Goal: Task Accomplishment & Management: Complete application form

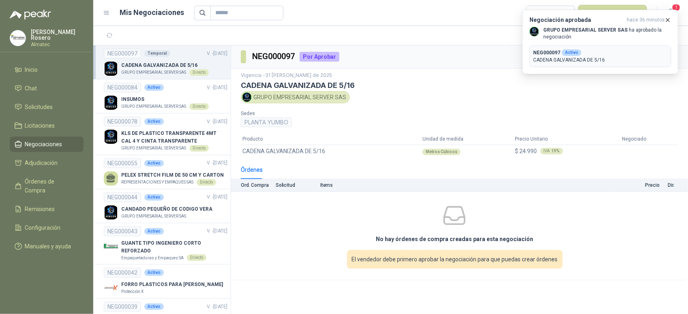
click at [578, 56] on p "NEG000097 Activo" at bounding box center [600, 52] width 135 height 7
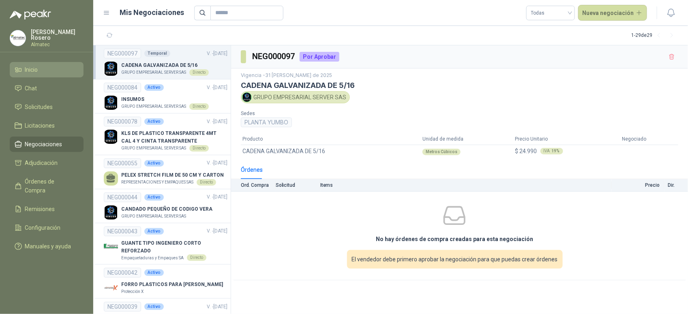
click at [60, 65] on li "Inicio" at bounding box center [47, 69] width 64 height 9
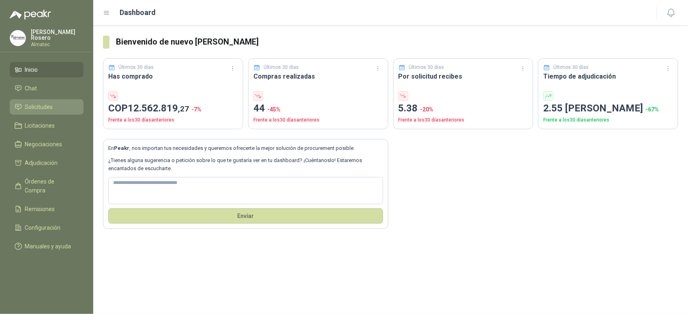
click at [18, 107] on icon at bounding box center [18, 106] width 7 height 7
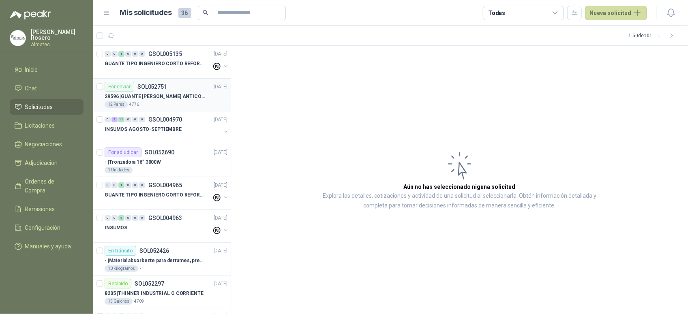
click at [194, 105] on div "12 Pares 4776" at bounding box center [166, 104] width 123 height 6
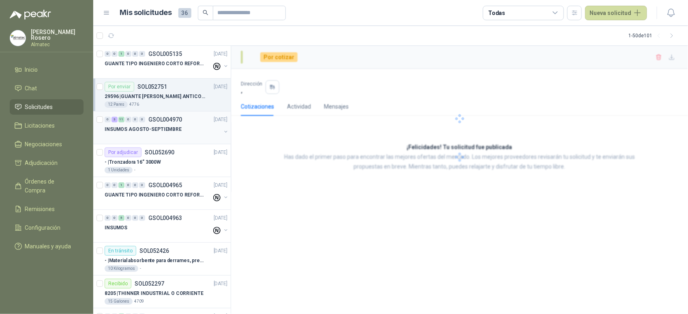
click at [186, 124] on div "0 3 11 0 0 0 GSOL004970 20/08/25" at bounding box center [167, 120] width 124 height 10
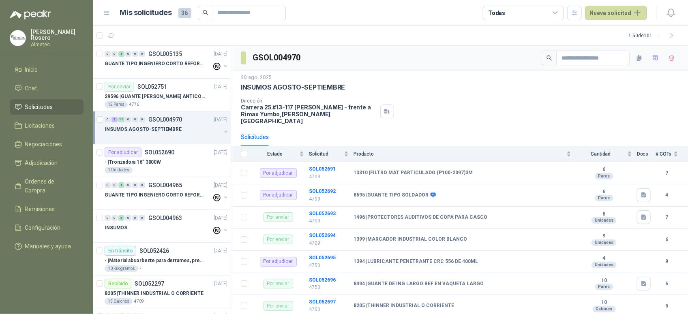
click at [222, 130] on button "button" at bounding box center [225, 131] width 6 height 6
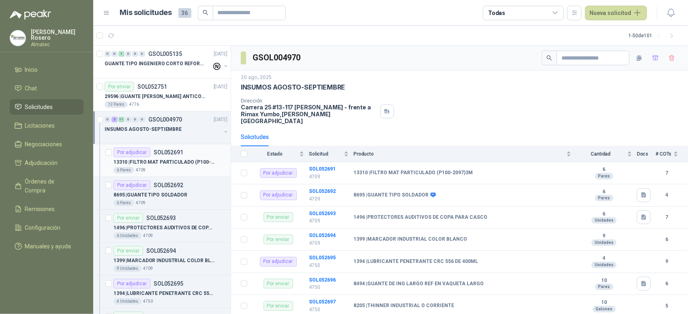
scroll to position [0, 0]
click at [195, 155] on div "Por adjudicar SOL052691" at bounding box center [170, 152] width 114 height 10
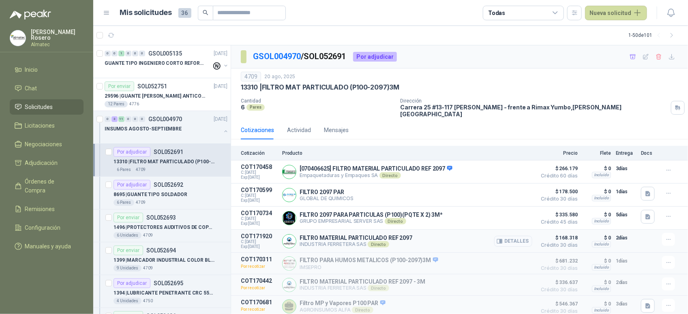
click at [515, 236] on button "Detalles" at bounding box center [513, 241] width 38 height 11
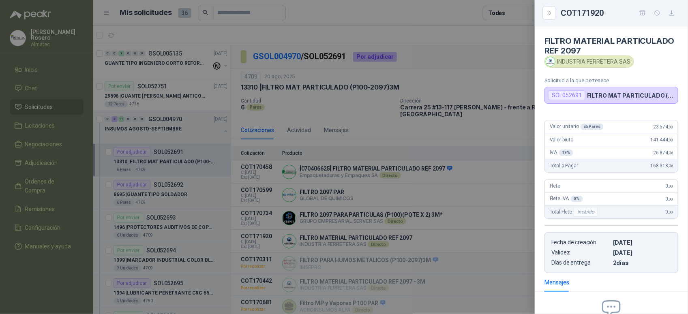
click at [419, 173] on div at bounding box center [344, 157] width 688 height 314
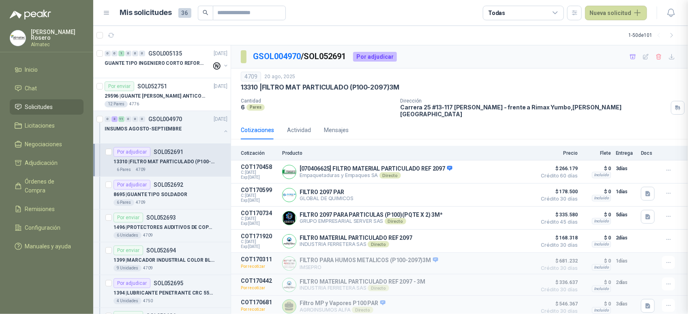
scroll to position [96, 0]
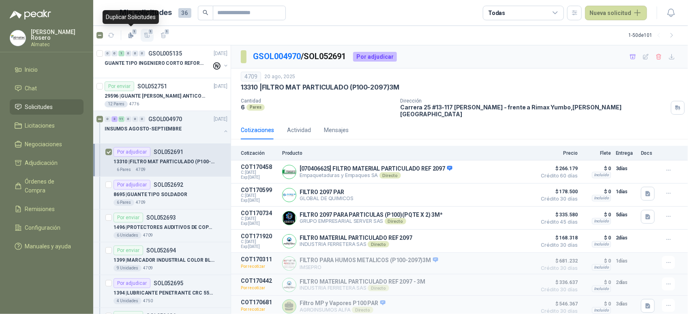
click at [149, 35] on icon "button" at bounding box center [147, 35] width 6 height 4
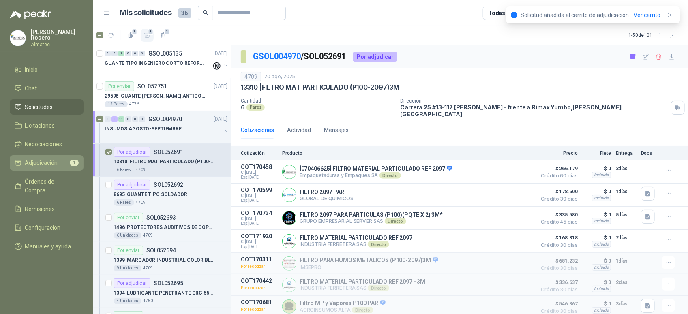
click at [58, 158] on li "Adjudicación 1" at bounding box center [47, 162] width 64 height 9
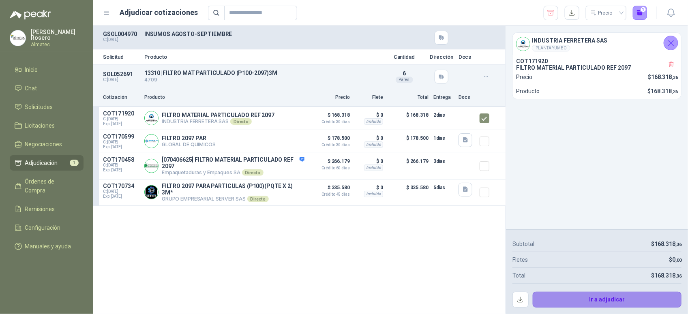
click at [575, 299] on button "Ir a adjudicar" at bounding box center [607, 300] width 149 height 16
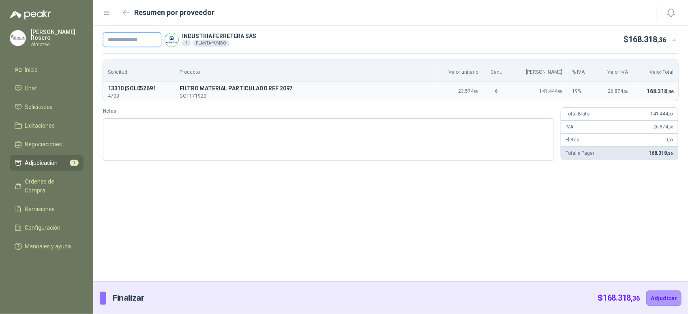
click at [152, 34] on input "text" at bounding box center [132, 39] width 58 height 15
paste input "*****"
type input "*******"
click at [657, 297] on button "Adjudicar" at bounding box center [663, 298] width 35 height 15
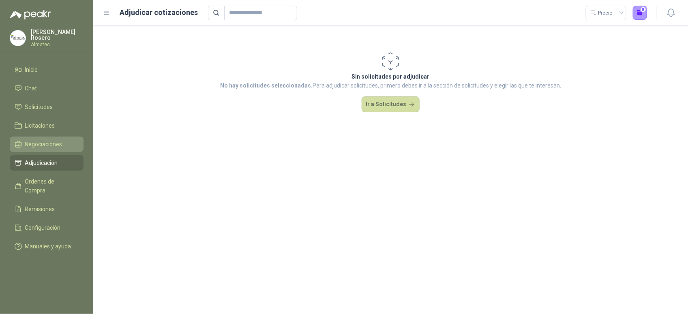
click at [49, 137] on link "Negociaciones" at bounding box center [47, 144] width 74 height 15
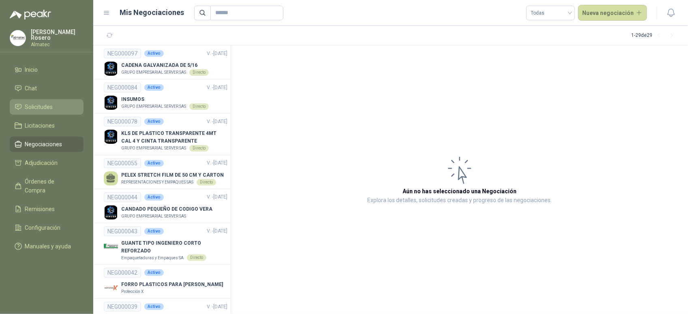
click at [48, 106] on span "Solicitudes" at bounding box center [39, 107] width 28 height 9
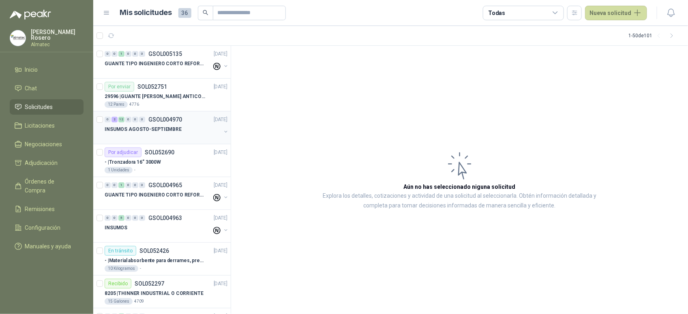
click at [223, 132] on div "0 2 12 0 0 0 GSOL004970 20/08/25 INSUMOS AGOSTO-SEPTIEMBRE" at bounding box center [161, 127] width 137 height 33
click at [222, 132] on button "button" at bounding box center [225, 131] width 6 height 6
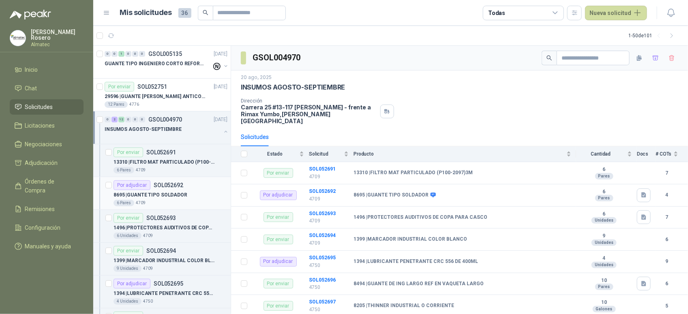
click at [175, 201] on div "6 Pares 4709" at bounding box center [170, 203] width 114 height 6
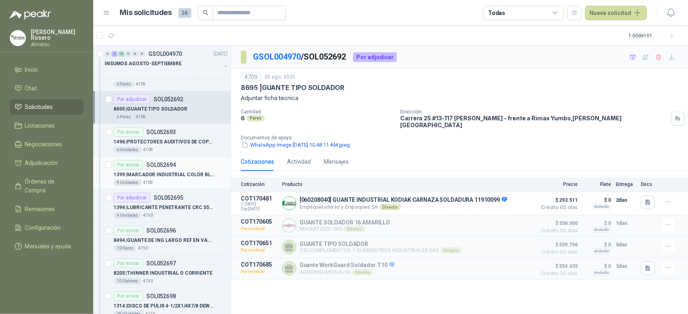
scroll to position [101, 0]
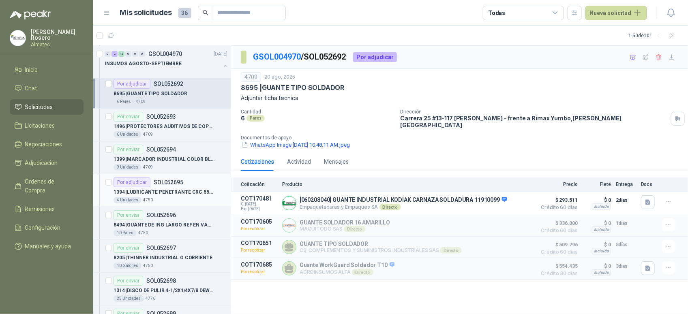
click at [173, 192] on p "1394 | LUBRICANTE PENETRANTE CRC 556 DE 400ML" at bounding box center [163, 192] width 101 height 8
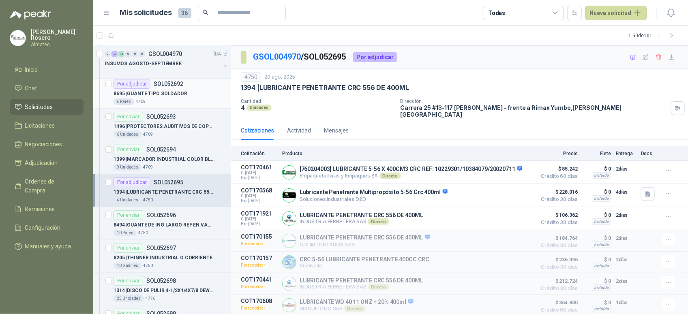
click at [178, 87] on p "SOL052692" at bounding box center [169, 84] width 30 height 6
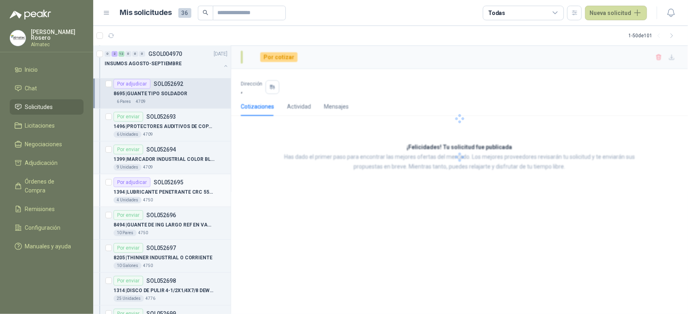
click at [189, 197] on div "4 Unidades 4750" at bounding box center [170, 200] width 114 height 6
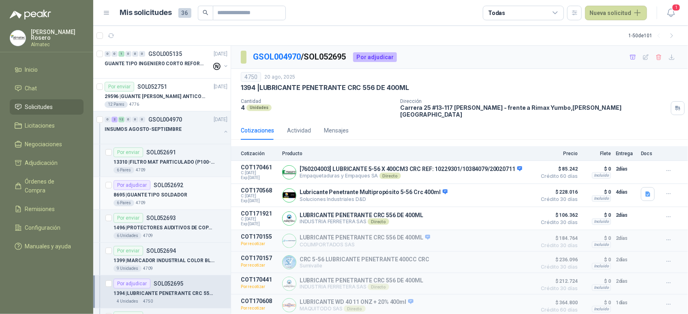
click at [184, 183] on div "Por adjudicar SOL052692" at bounding box center [170, 185] width 114 height 10
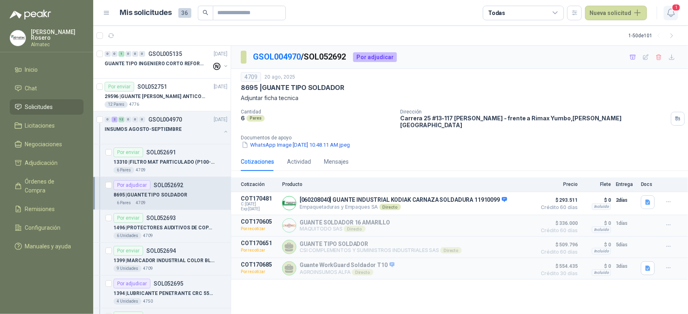
click at [673, 4] on span "1" at bounding box center [676, 8] width 9 height 8
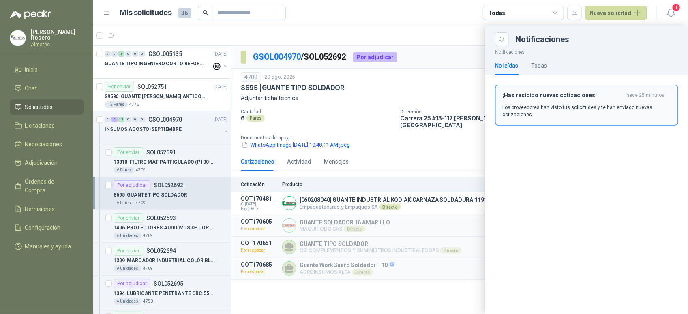
click at [577, 106] on p "Los proveedores han visto tus solicitudes y te han enviado nuevas cotizaciones." at bounding box center [586, 111] width 169 height 15
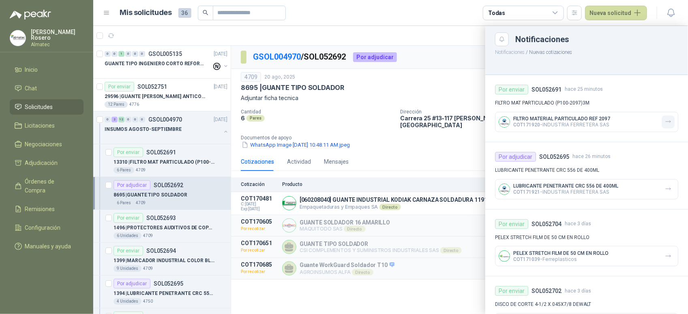
click at [665, 124] on icon "button" at bounding box center [668, 121] width 7 height 7
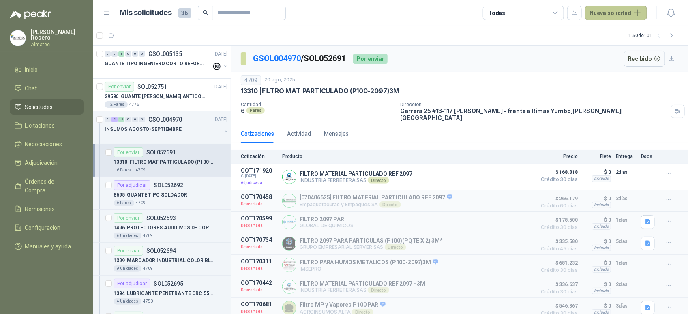
click at [622, 11] on button "Nueva solicitud" at bounding box center [616, 13] width 62 height 15
click at [609, 26] on link "Solicitud" at bounding box center [625, 32] width 69 height 14
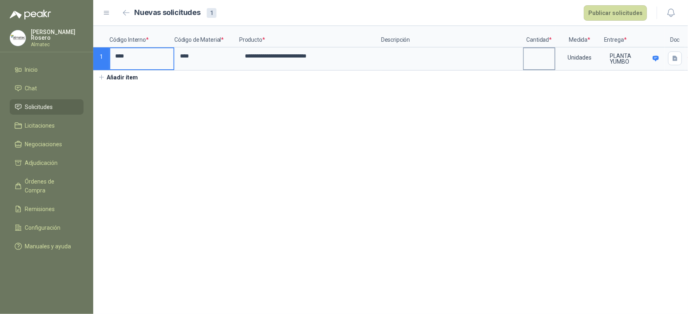
click at [532, 59] on input at bounding box center [539, 56] width 31 height 16
type input "**"
click at [584, 61] on div "Unidades" at bounding box center [579, 57] width 47 height 19
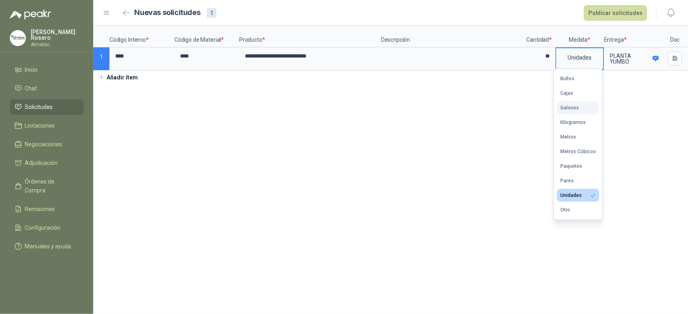
click at [574, 109] on div "Galones" at bounding box center [569, 108] width 19 height 6
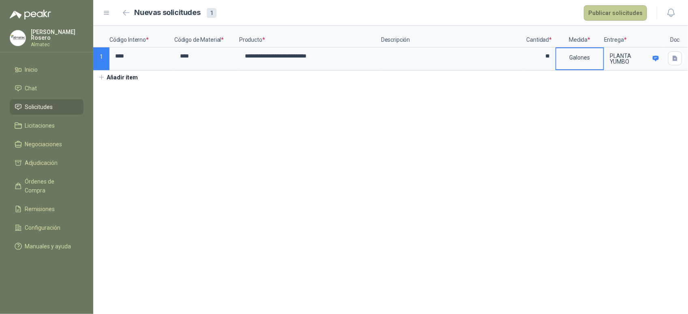
click at [617, 13] on button "Publicar solicitudes" at bounding box center [615, 12] width 63 height 15
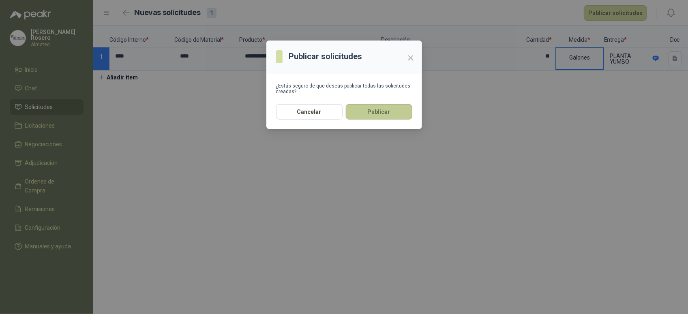
click at [389, 107] on button "Publicar" at bounding box center [379, 111] width 66 height 15
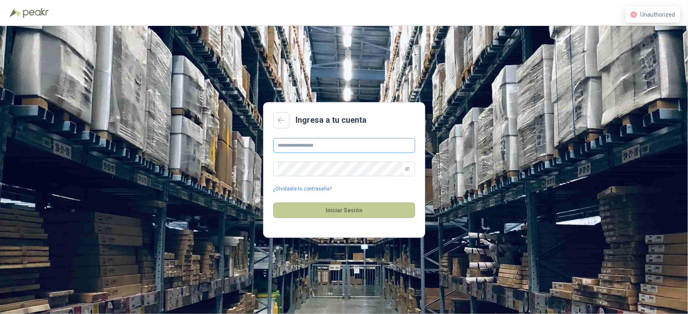
type input "**********"
click at [366, 213] on button "Iniciar Sesión" at bounding box center [344, 210] width 142 height 15
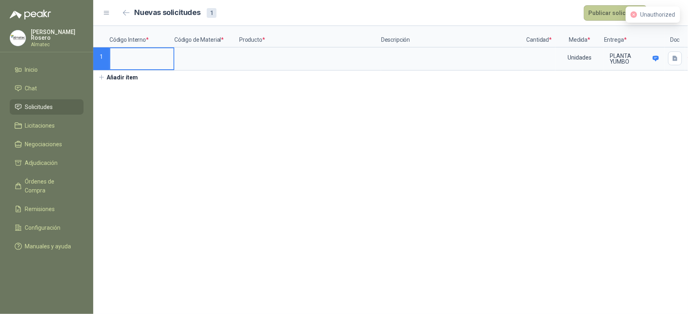
click at [606, 17] on button "Publicar solicitudes" at bounding box center [615, 12] width 63 height 15
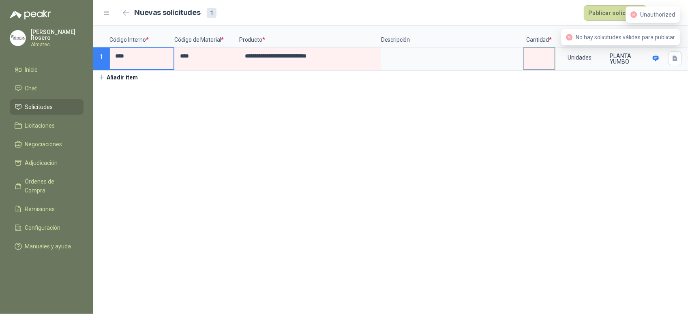
click at [544, 64] on input at bounding box center [539, 56] width 31 height 16
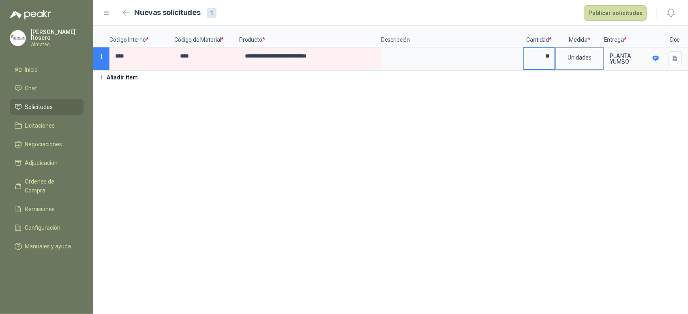
type input "**"
click at [583, 62] on div "Unidades" at bounding box center [579, 57] width 47 height 19
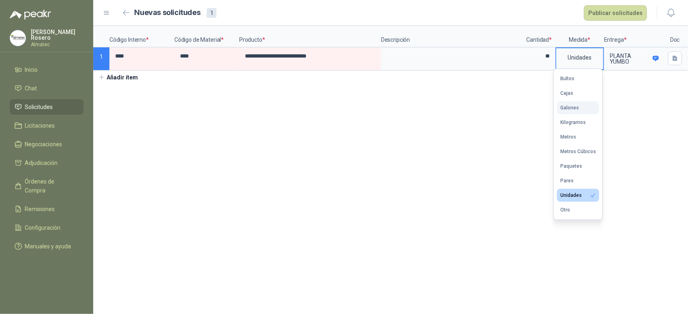
click at [576, 113] on button "Galones" at bounding box center [578, 107] width 42 height 13
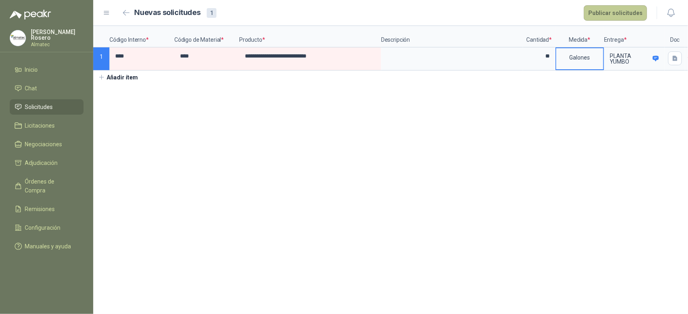
click at [626, 9] on button "Publicar solicitudes" at bounding box center [615, 12] width 63 height 15
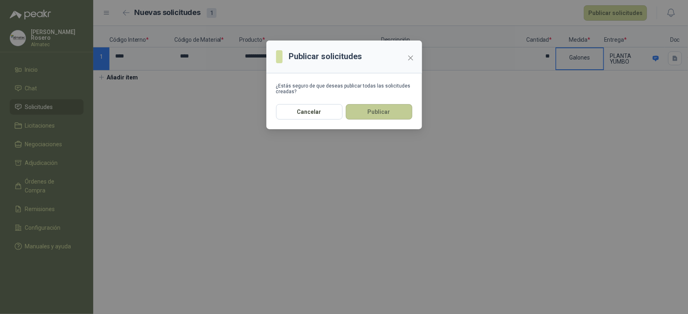
click at [397, 111] on button "Publicar" at bounding box center [379, 111] width 66 height 15
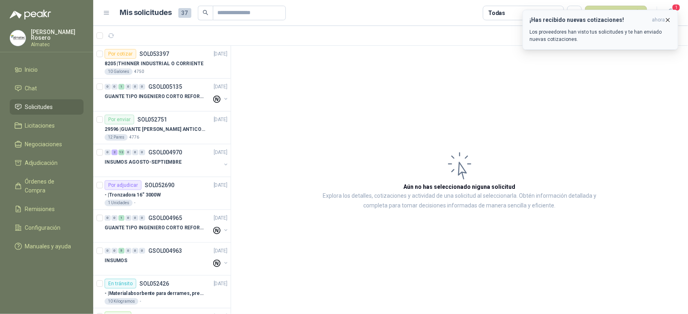
click at [586, 33] on p "Los proveedores han visto tus solicitudes y te han enviado nuevas cotizaciones." at bounding box center [600, 35] width 142 height 15
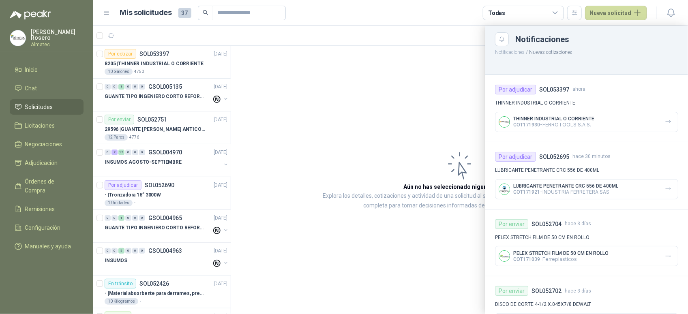
click at [567, 122] on p "COT171930 - FERROTOOLS S.A.S." at bounding box center [553, 125] width 81 height 6
click at [665, 119] on icon "button" at bounding box center [668, 121] width 7 height 7
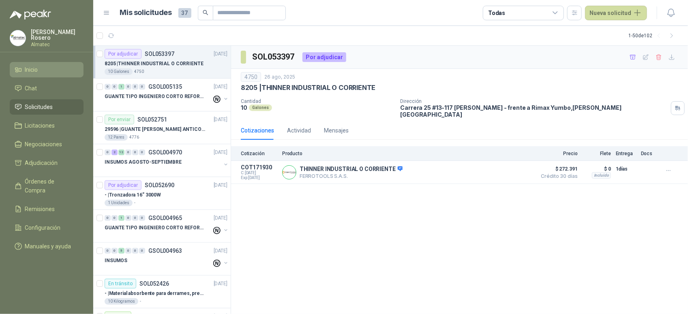
click at [33, 65] on span "Inicio" at bounding box center [31, 69] width 13 height 9
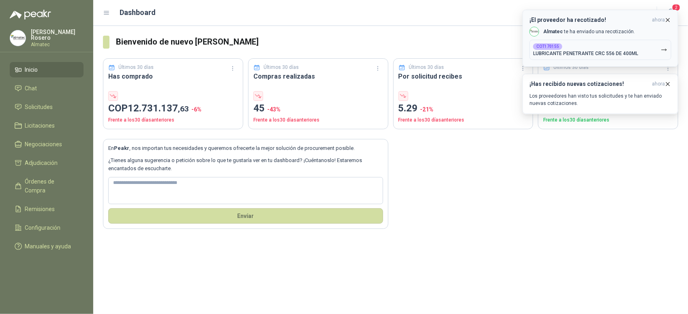
click at [595, 41] on button "COT170155 LUBRICANTE PENETRANTE CRC 556 DE 400ML" at bounding box center [600, 50] width 142 height 20
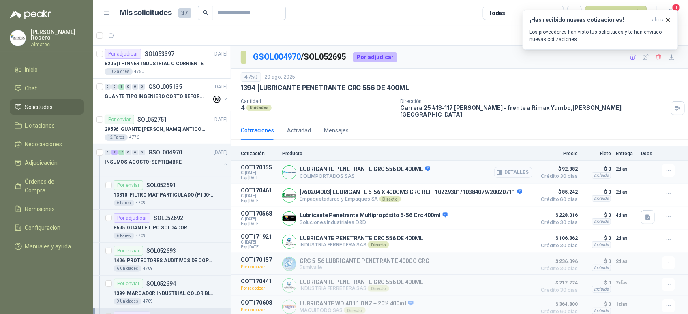
click at [511, 167] on button "Detalles" at bounding box center [513, 172] width 38 height 11
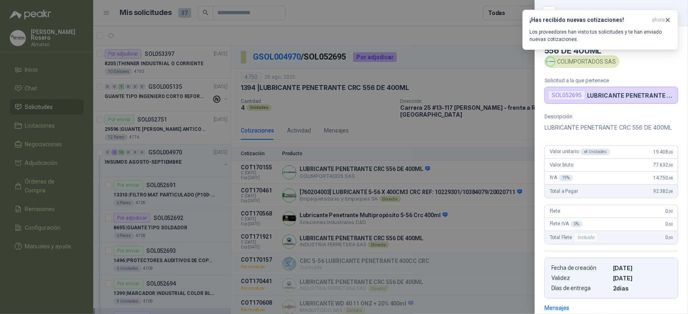
click at [426, 74] on div at bounding box center [344, 157] width 688 height 314
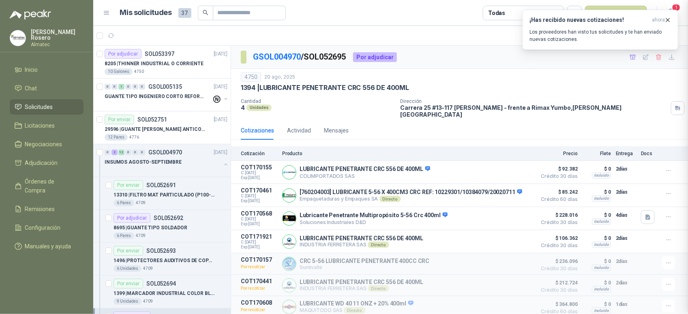
scroll to position [122, 0]
click at [667, 17] on icon "button" at bounding box center [667, 20] width 7 height 7
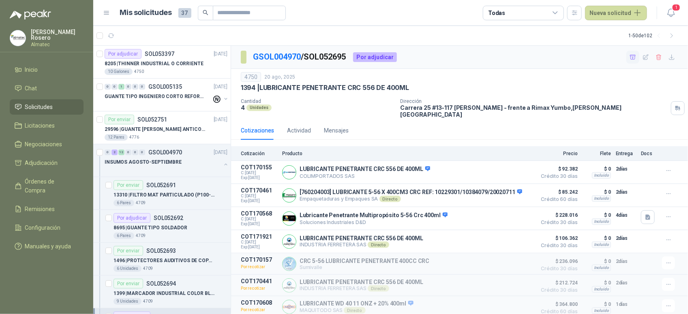
click at [629, 56] on icon "button" at bounding box center [632, 57] width 7 height 7
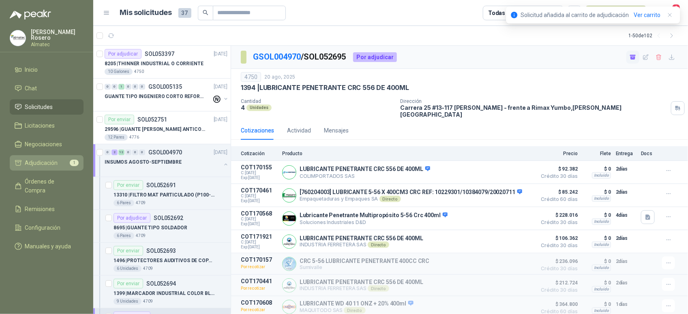
click at [53, 164] on span "Adjudicación" at bounding box center [41, 162] width 33 height 9
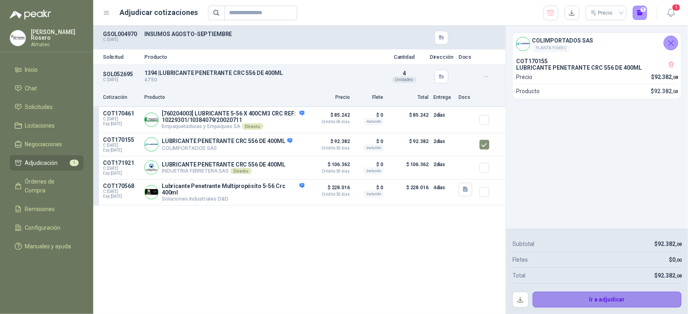
click at [569, 303] on button "Ir a adjudicar" at bounding box center [607, 300] width 149 height 16
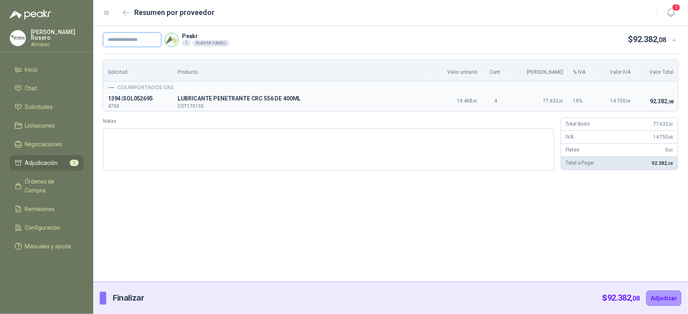
click at [118, 39] on input "text" at bounding box center [132, 39] width 58 height 15
paste input "*****"
type input "*******"
click at [665, 300] on button "Adjudicar" at bounding box center [663, 298] width 35 height 15
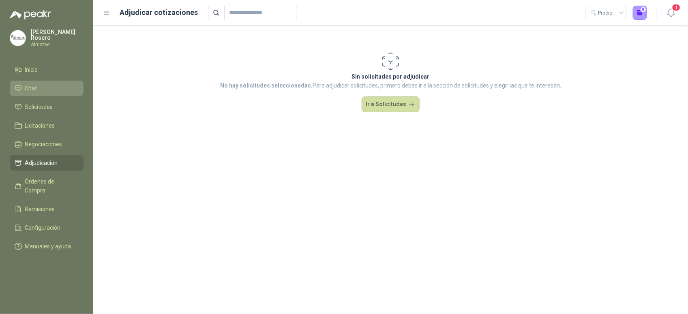
click at [30, 89] on span "Chat" at bounding box center [31, 88] width 12 height 9
click at [33, 103] on span "Solicitudes" at bounding box center [39, 107] width 28 height 9
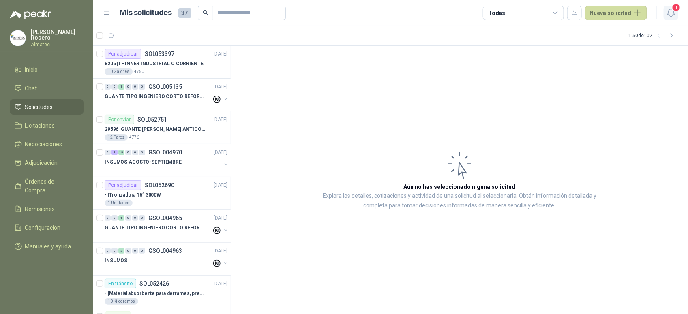
click at [666, 15] on icon "button" at bounding box center [671, 13] width 10 height 10
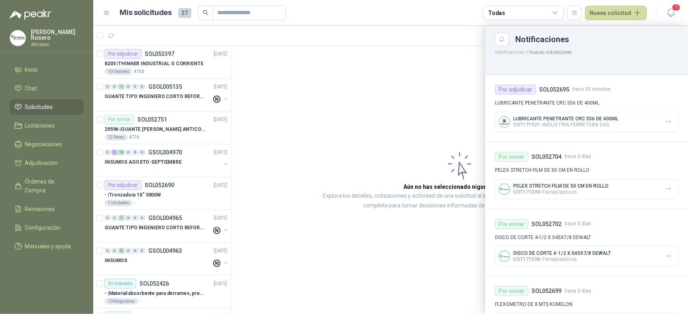
click at [610, 136] on div "Por adjudicar SOL052695 hace 50 minutos LUBRICANTE PENETRANTE CRC 556 DE 400ML …" at bounding box center [586, 108] width 203 height 67
click at [665, 124] on icon "button" at bounding box center [668, 121] width 7 height 7
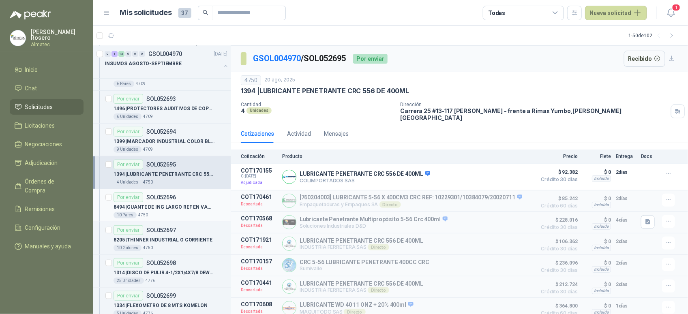
scroll to position [101, 0]
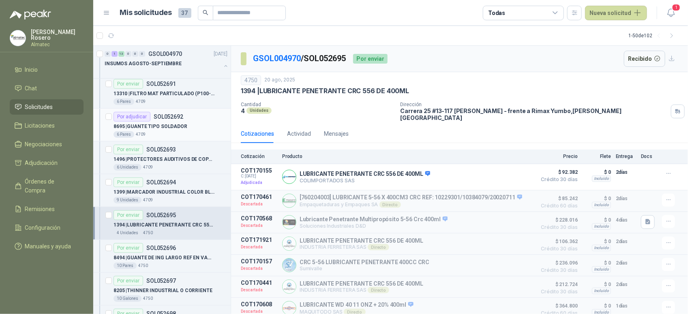
click at [177, 114] on p "SOL052692" at bounding box center [169, 117] width 30 height 6
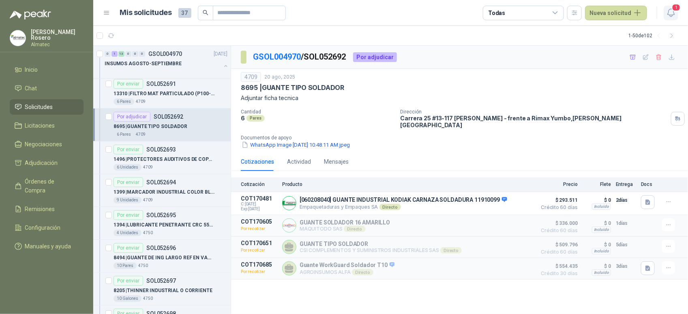
click at [672, 7] on span "1" at bounding box center [676, 8] width 9 height 8
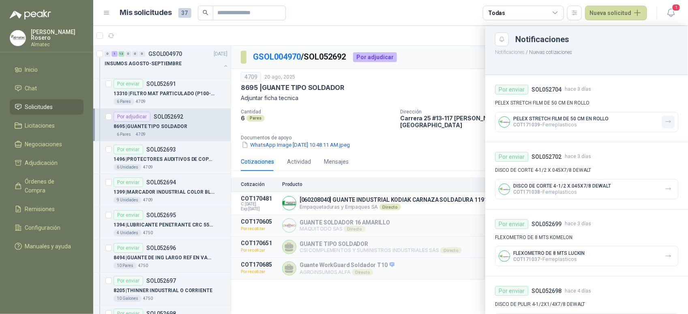
click at [665, 122] on icon "button" at bounding box center [667, 122] width 5 height 2
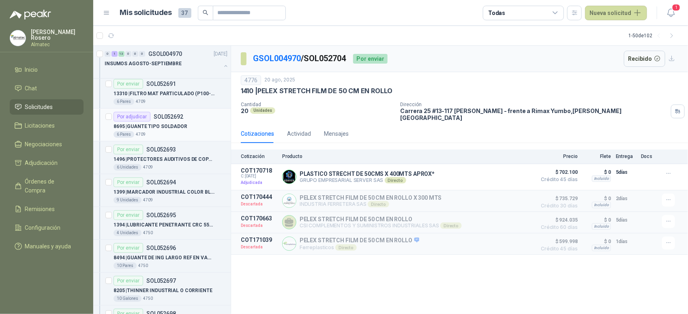
click at [175, 124] on p "8695 | GUANTE TIPO SOLDADOR" at bounding box center [150, 127] width 74 height 8
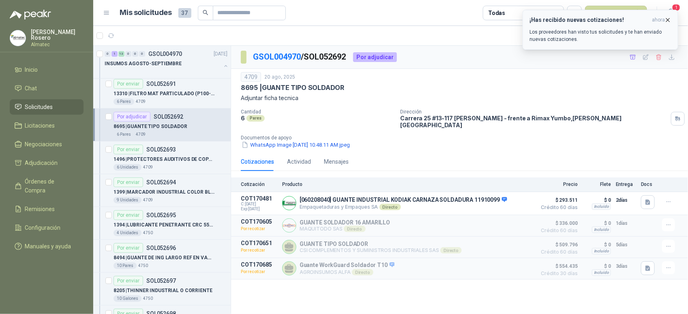
click at [641, 44] on button "¡Has recibido nuevas cotizaciones! ahora Los proveedores han visto tus solicitu…" at bounding box center [600, 30] width 156 height 40
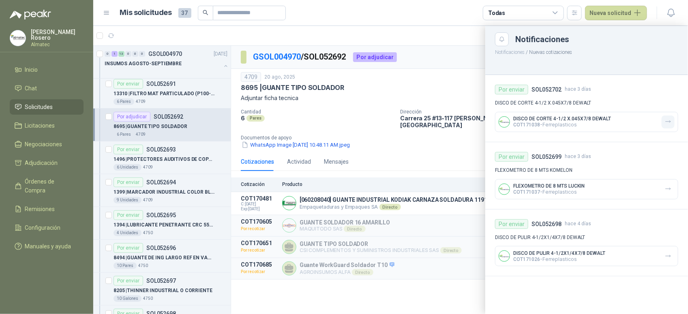
click at [674, 123] on button "button" at bounding box center [667, 121] width 13 height 13
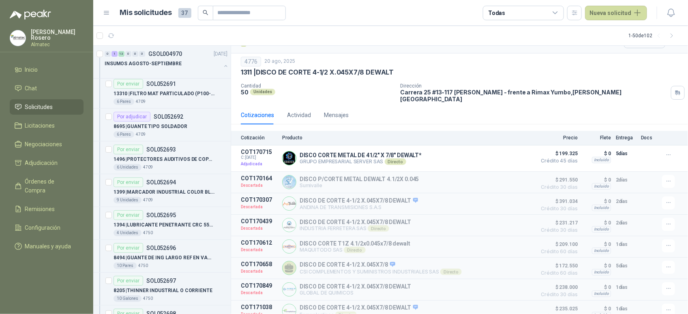
scroll to position [27, 0]
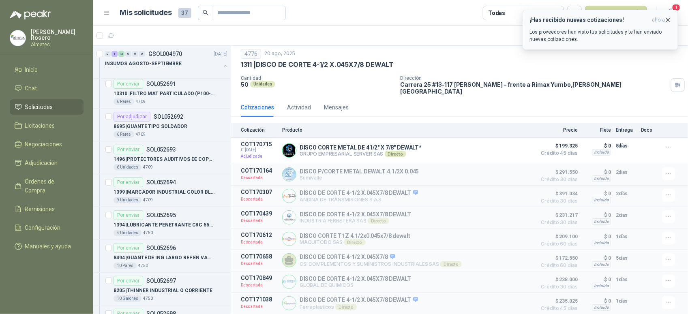
click at [580, 34] on p "Los proveedores han visto tus solicitudes y te han enviado nuevas cotizaciones." at bounding box center [600, 35] width 142 height 15
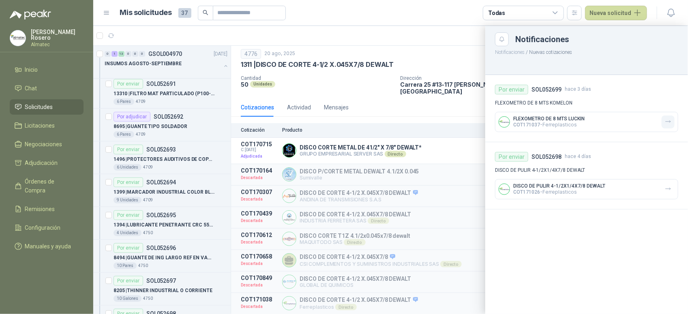
click at [669, 122] on icon "button" at bounding box center [668, 121] width 7 height 7
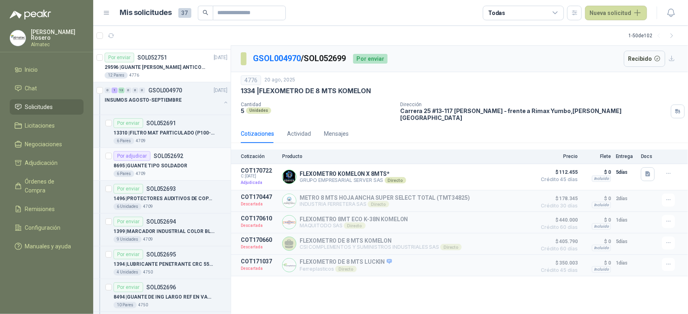
scroll to position [51, 0]
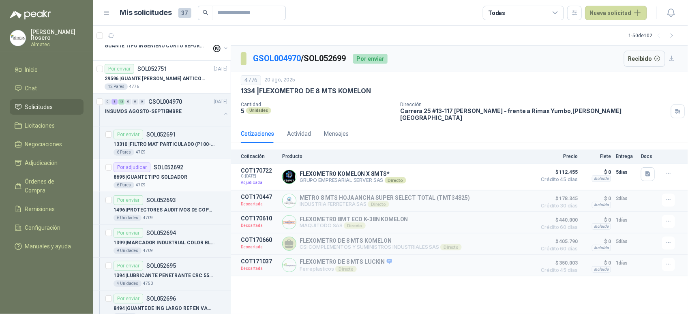
click at [163, 165] on p "SOL052692" at bounding box center [169, 168] width 30 height 6
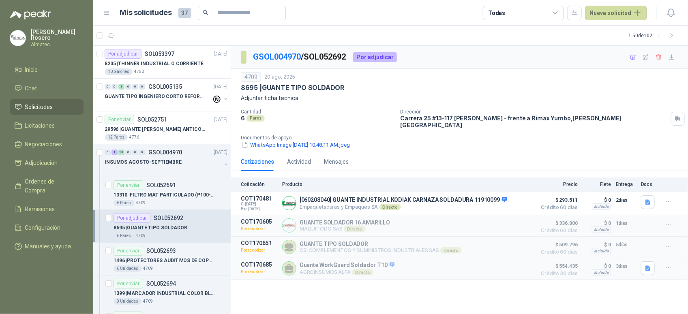
click at [185, 226] on div "8695 | GUANTE TIPO SOLDADOR" at bounding box center [170, 228] width 114 height 10
